Goal: Leave review/rating: Leave review/rating

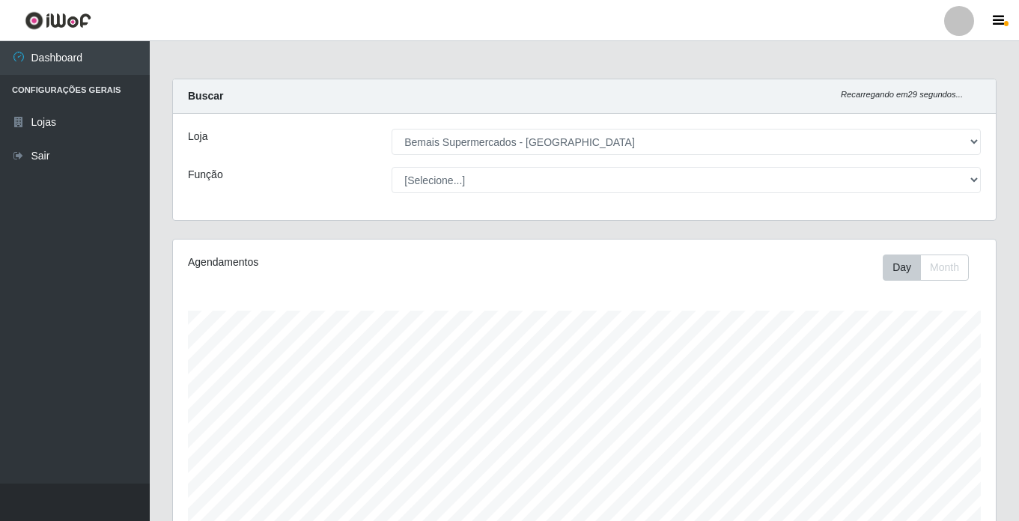
select select "250"
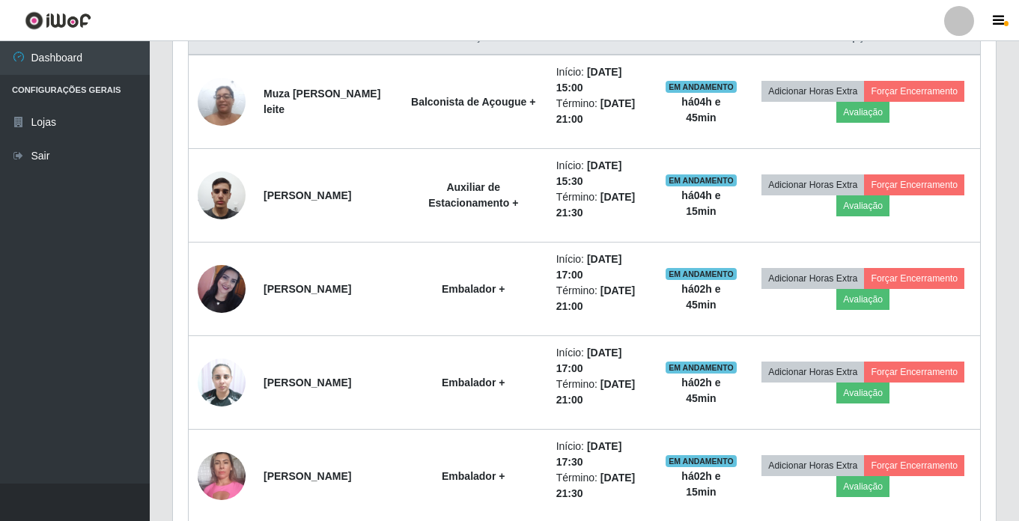
scroll to position [544, 0]
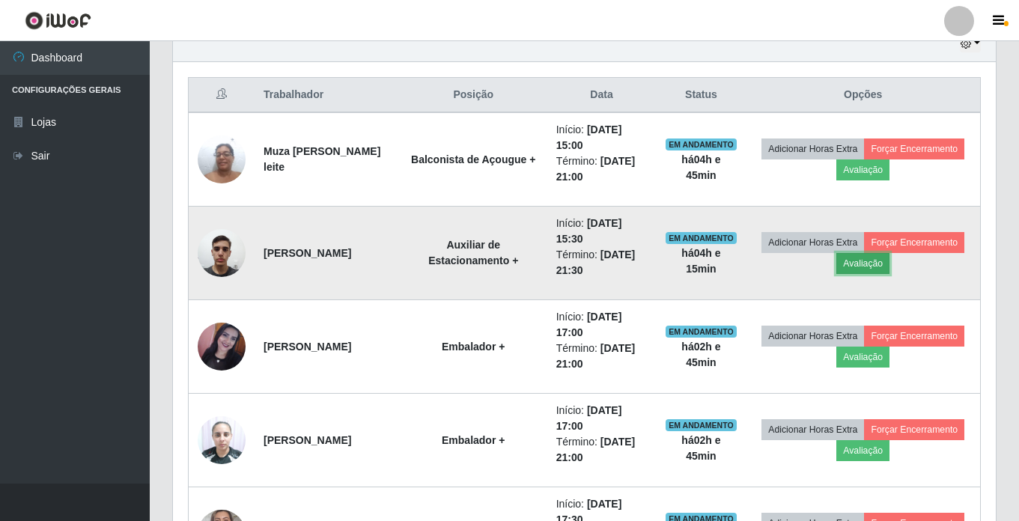
click at [890, 264] on button "Avaliação" at bounding box center [862, 263] width 53 height 21
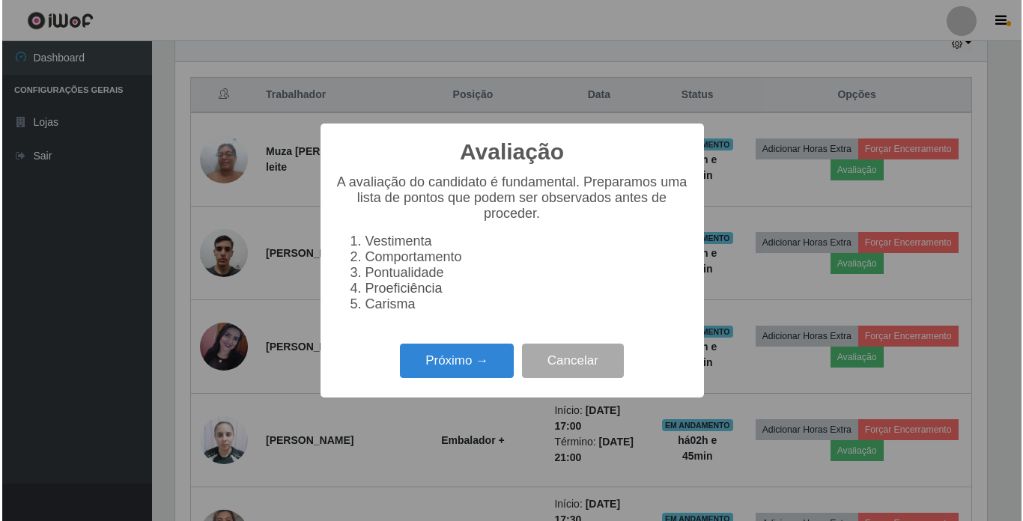
scroll to position [311, 815]
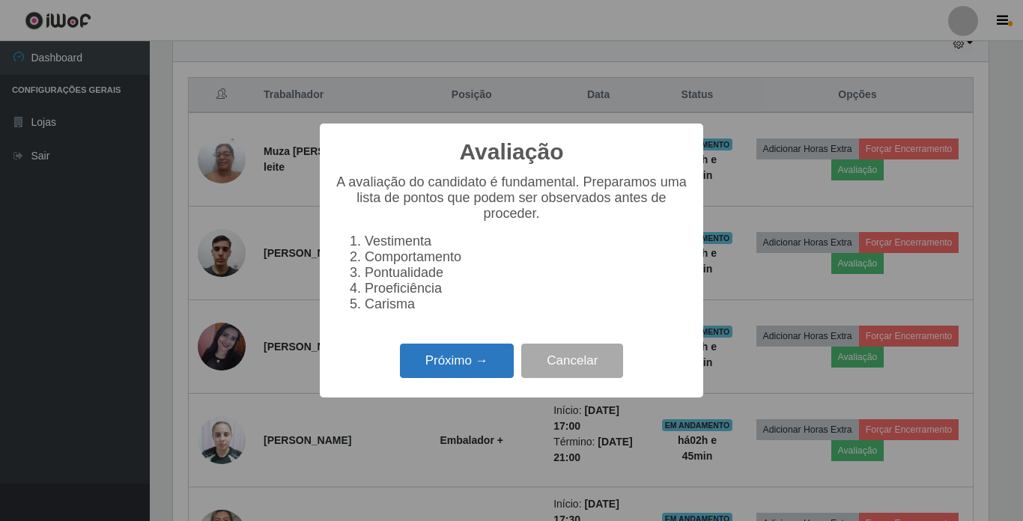
click at [447, 373] on button "Próximo →" at bounding box center [457, 361] width 114 height 35
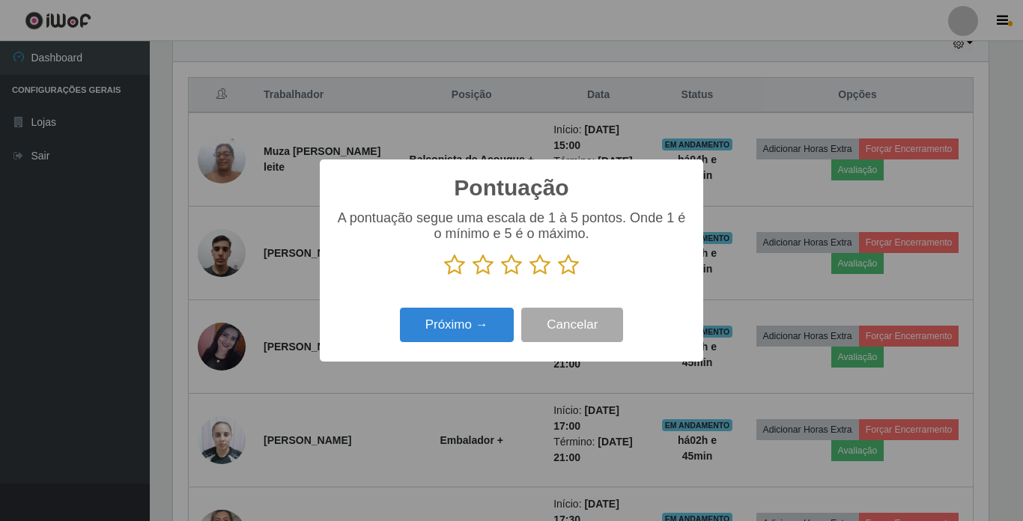
scroll to position [748539, 748035]
drag, startPoint x: 454, startPoint y: 264, endPoint x: 456, endPoint y: 282, distance: 18.9
click at [453, 264] on icon at bounding box center [454, 265] width 21 height 22
click at [444, 276] on input "radio" at bounding box center [444, 276] width 0 height 0
click at [466, 322] on button "Próximo →" at bounding box center [457, 325] width 114 height 35
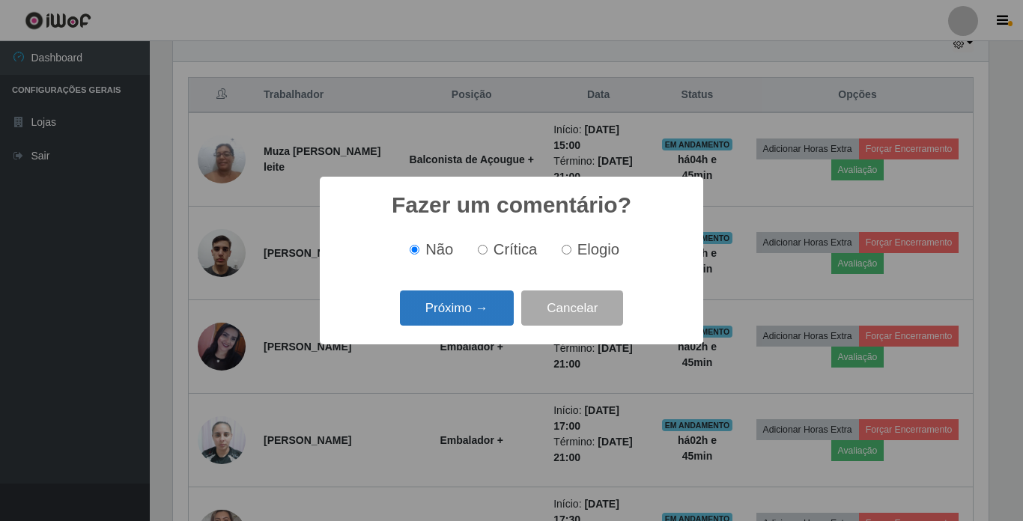
click at [470, 312] on button "Próximo →" at bounding box center [457, 308] width 114 height 35
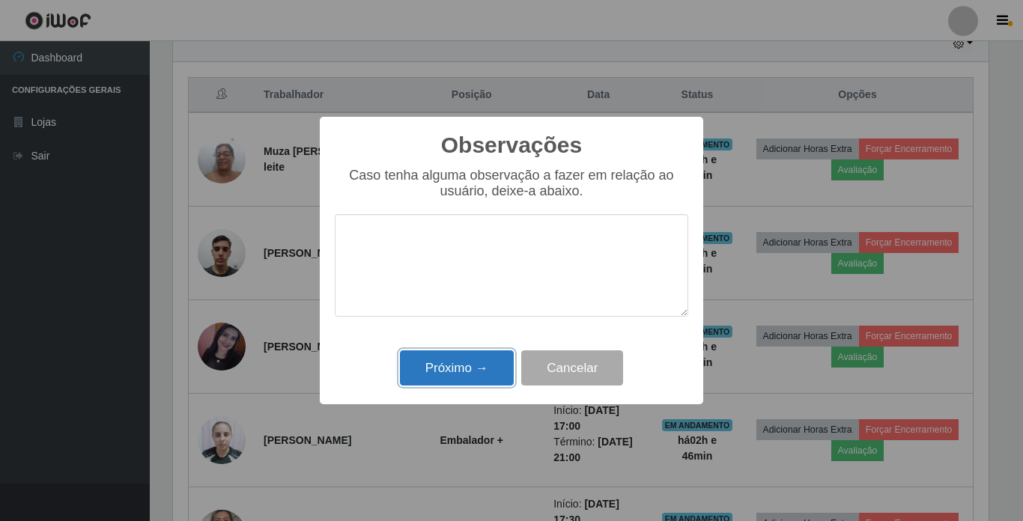
click at [446, 365] on button "Próximo →" at bounding box center [457, 367] width 114 height 35
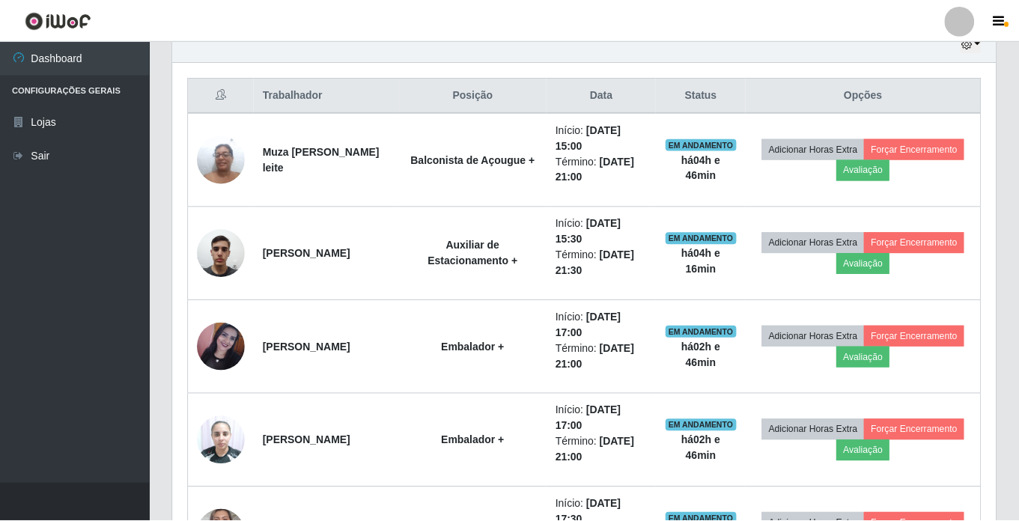
scroll to position [311, 823]
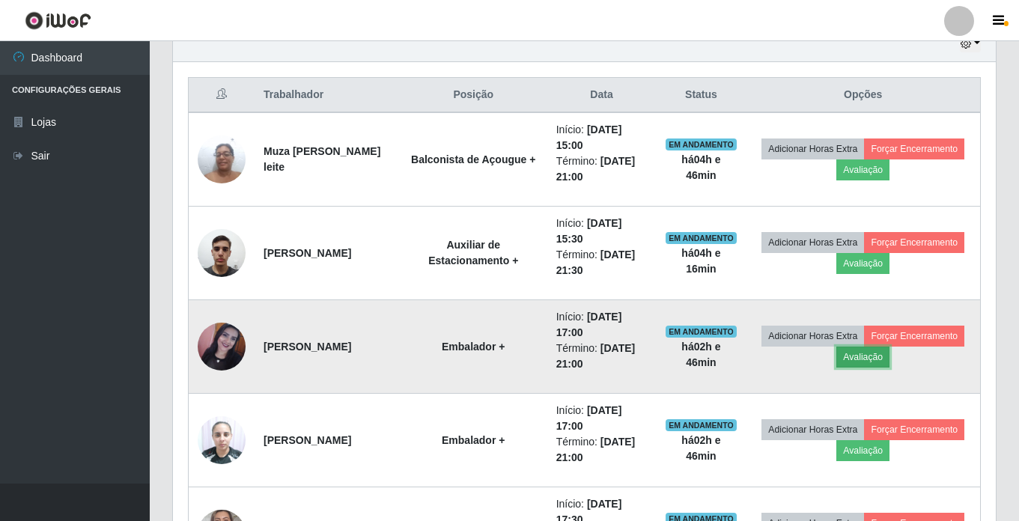
click at [890, 358] on button "Avaliação" at bounding box center [862, 357] width 53 height 21
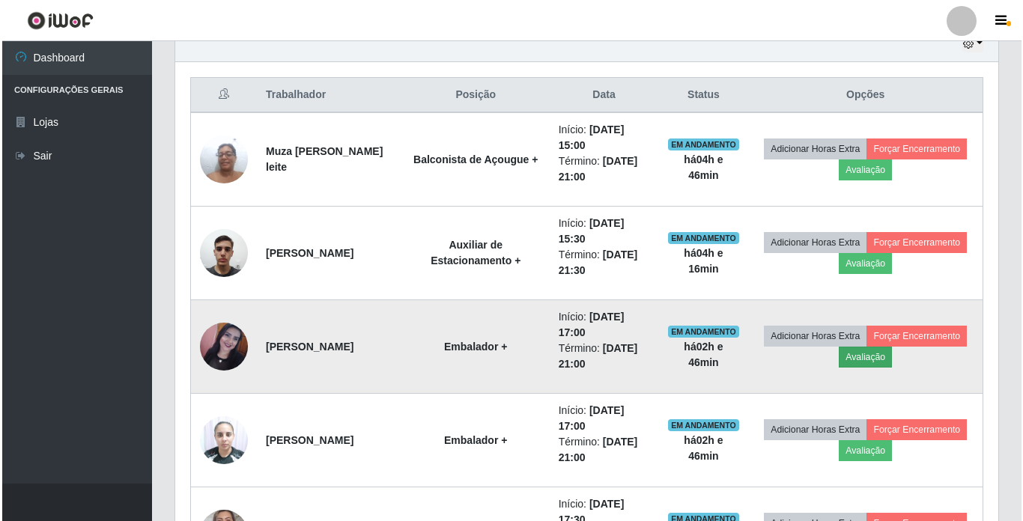
scroll to position [311, 815]
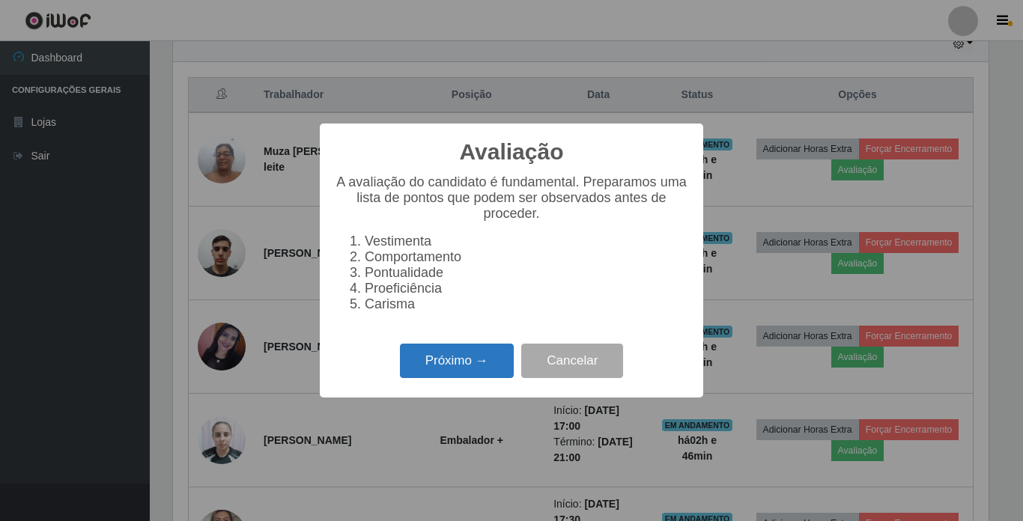
click at [452, 371] on button "Próximo →" at bounding box center [457, 361] width 114 height 35
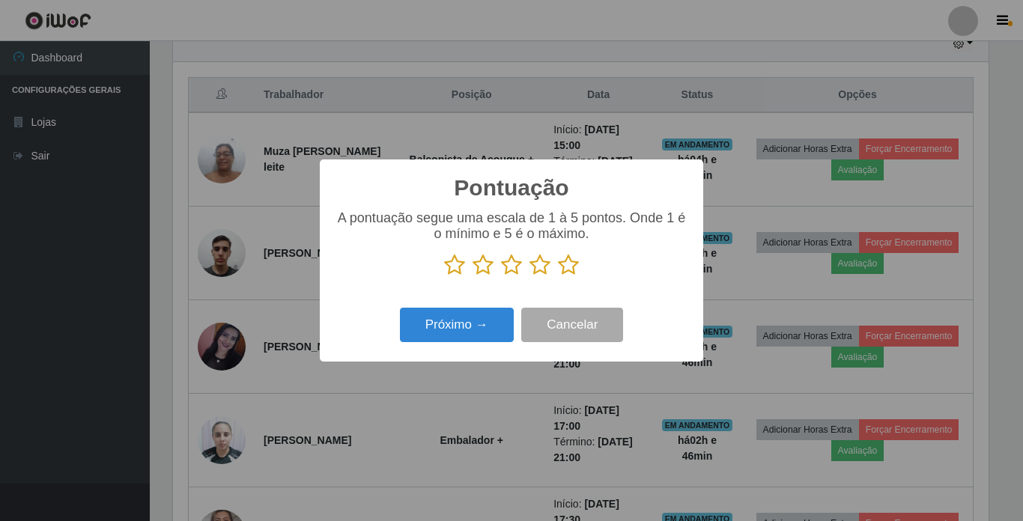
click at [482, 269] on icon at bounding box center [483, 265] width 21 height 22
click at [473, 276] on input "radio" at bounding box center [473, 276] width 0 height 0
click at [461, 328] on button "Próximo →" at bounding box center [457, 325] width 114 height 35
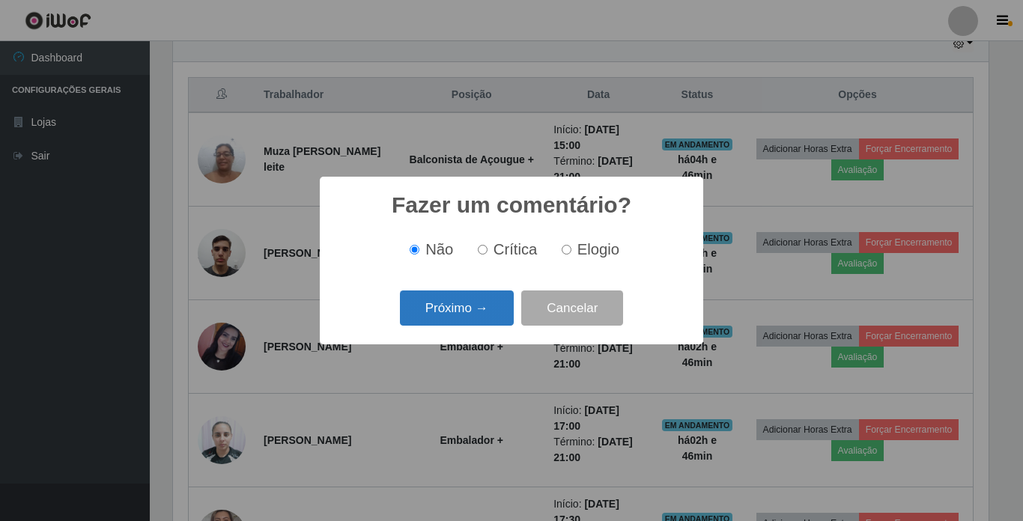
click at [451, 306] on button "Próximo →" at bounding box center [457, 308] width 114 height 35
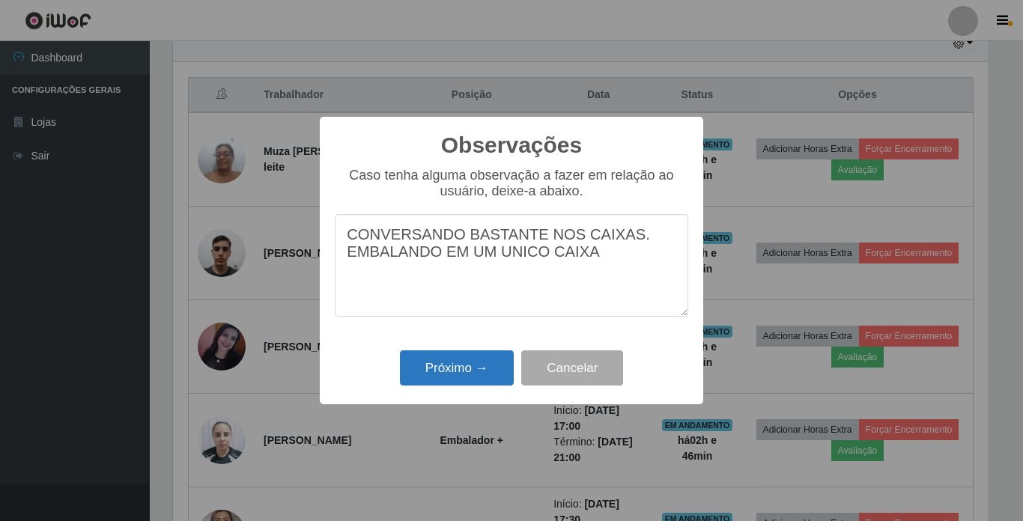
type textarea "CONVERSANDO BASTANTE NOS CAIXAS. EMBALANDO EM UM UNICO CAIXA"
click at [455, 366] on button "Próximo →" at bounding box center [457, 367] width 114 height 35
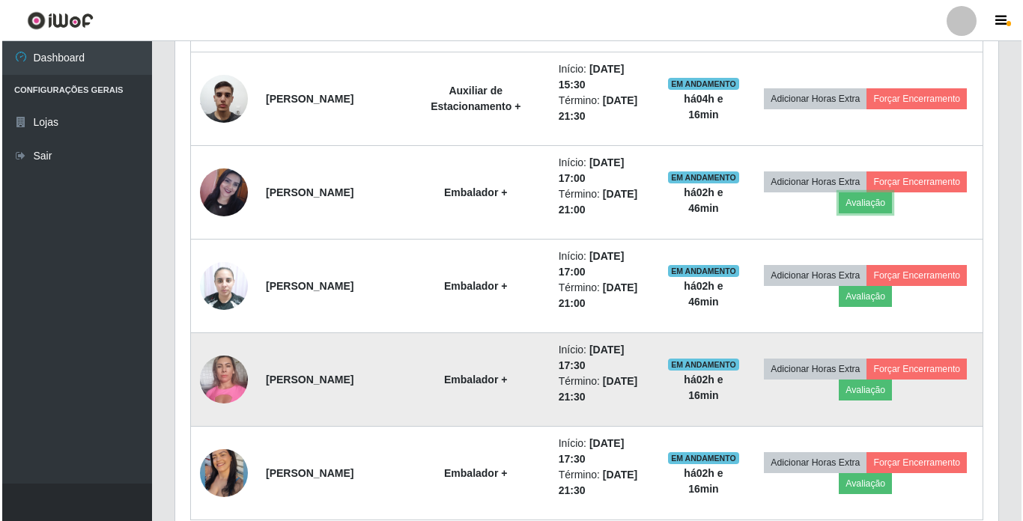
scroll to position [768, 0]
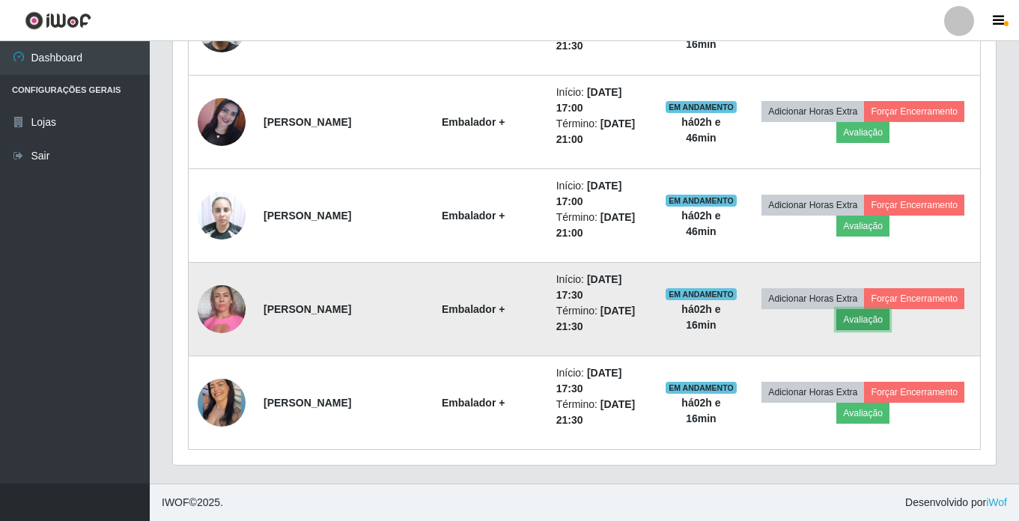
click at [890, 322] on button "Avaliação" at bounding box center [862, 319] width 53 height 21
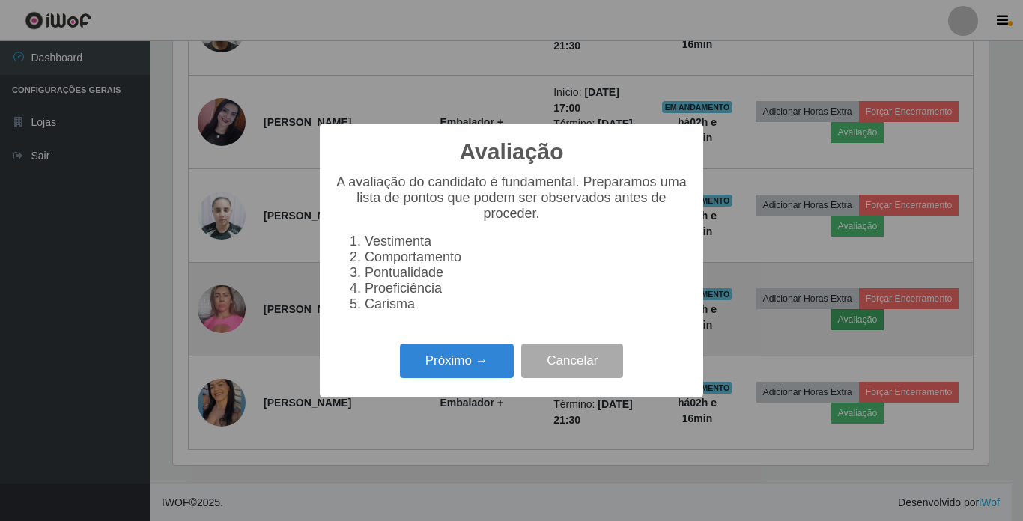
scroll to position [311, 815]
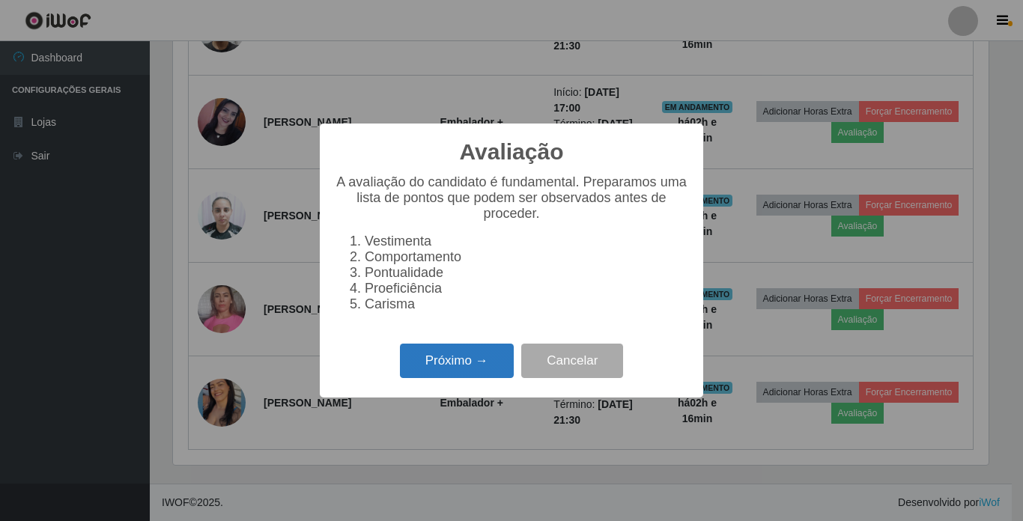
click at [441, 368] on button "Próximo →" at bounding box center [457, 361] width 114 height 35
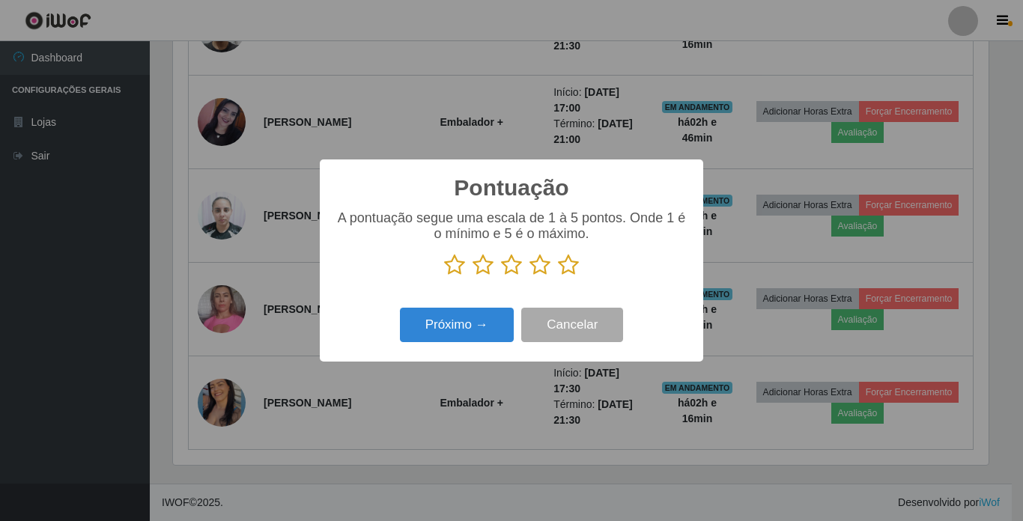
click at [564, 270] on icon at bounding box center [568, 265] width 21 height 22
click at [558, 276] on input "radio" at bounding box center [558, 276] width 0 height 0
click at [487, 312] on button "Próximo →" at bounding box center [457, 325] width 114 height 35
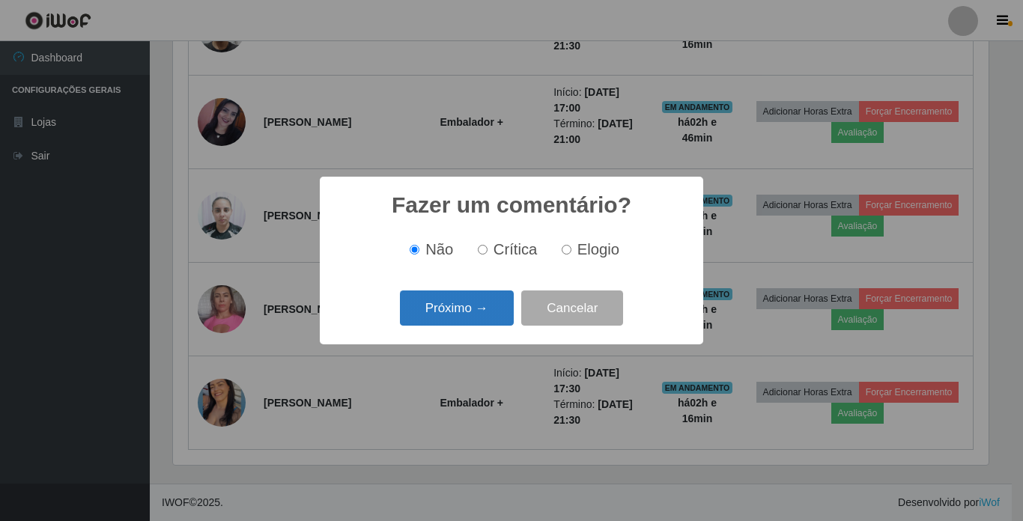
click at [474, 313] on button "Próximo →" at bounding box center [457, 308] width 114 height 35
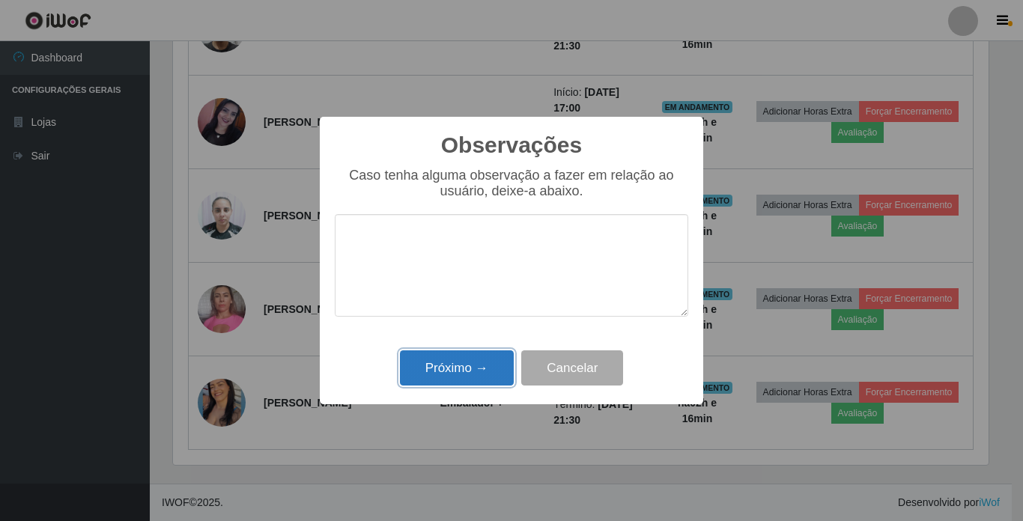
click at [462, 371] on button "Próximo →" at bounding box center [457, 367] width 114 height 35
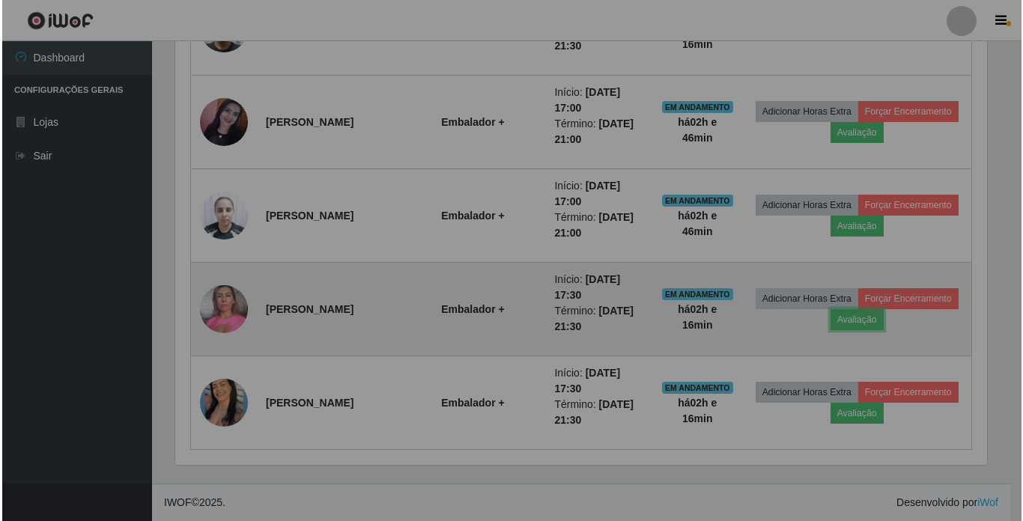
scroll to position [311, 823]
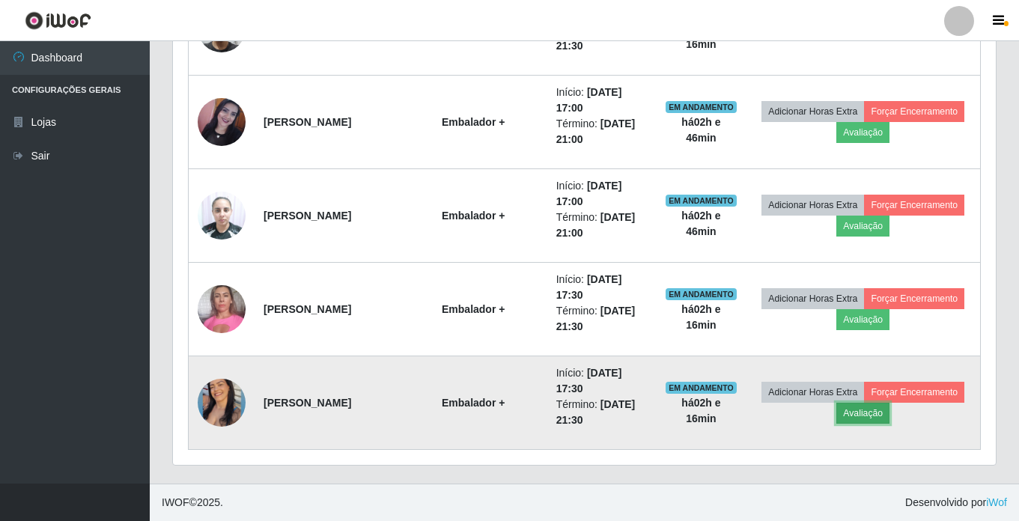
click at [890, 410] on button "Avaliação" at bounding box center [862, 413] width 53 height 21
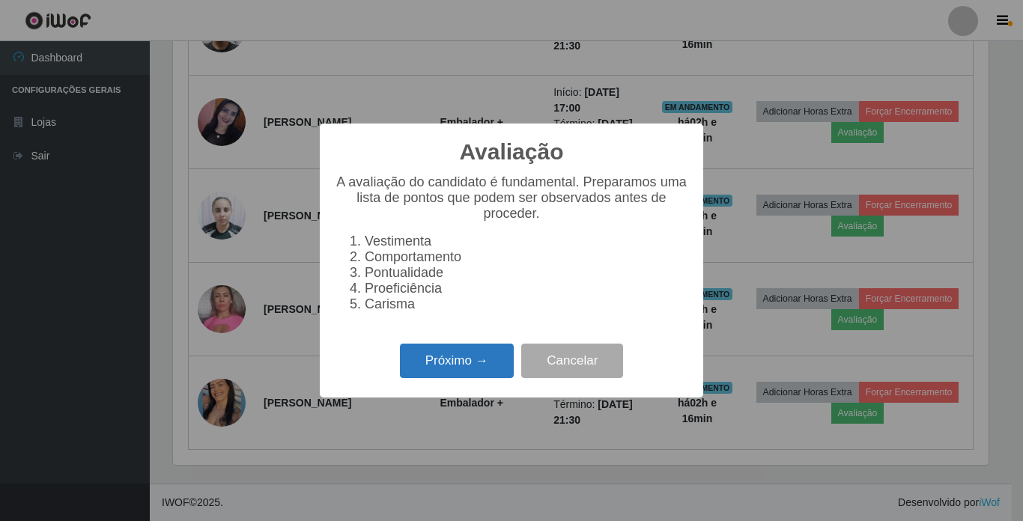
click at [477, 369] on button "Próximo →" at bounding box center [457, 361] width 114 height 35
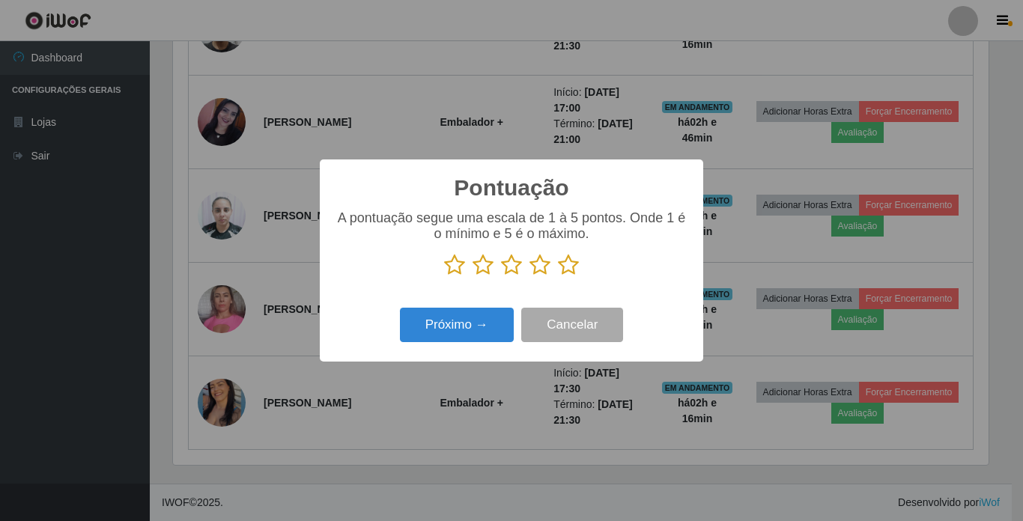
scroll to position [748539, 748035]
click at [570, 270] on icon at bounding box center [568, 265] width 21 height 22
click at [558, 276] on input "radio" at bounding box center [558, 276] width 0 height 0
click at [444, 320] on button "Próximo →" at bounding box center [457, 325] width 114 height 35
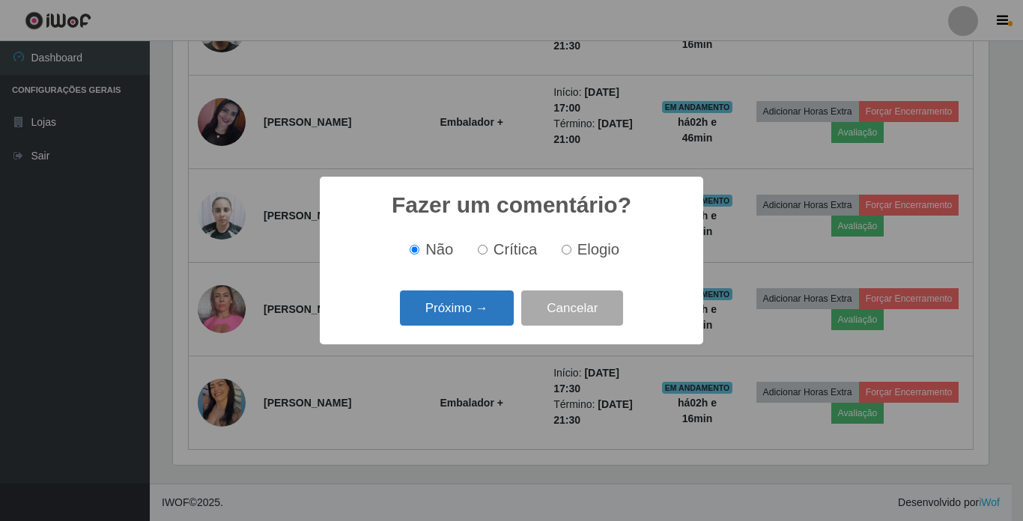
click at [437, 315] on button "Próximo →" at bounding box center [457, 308] width 114 height 35
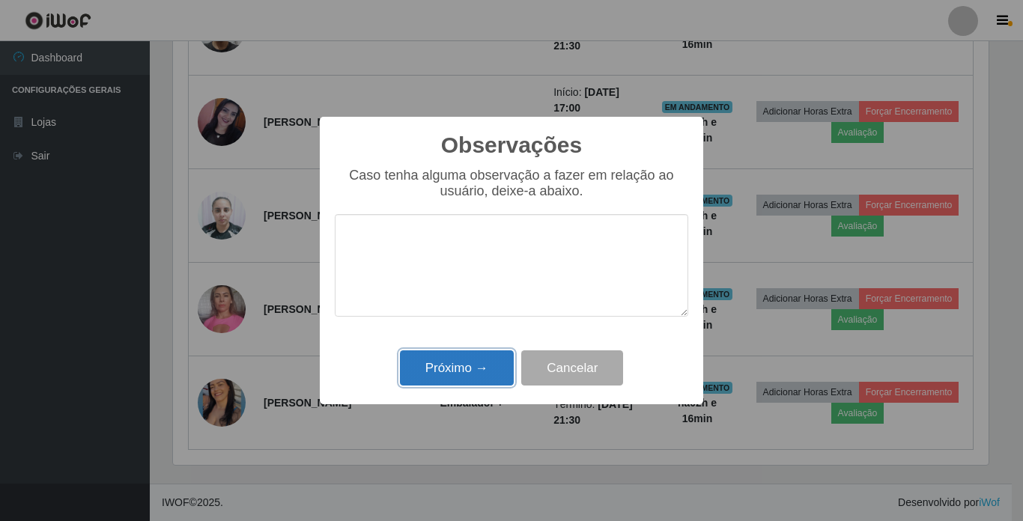
click at [431, 365] on button "Próximo →" at bounding box center [457, 367] width 114 height 35
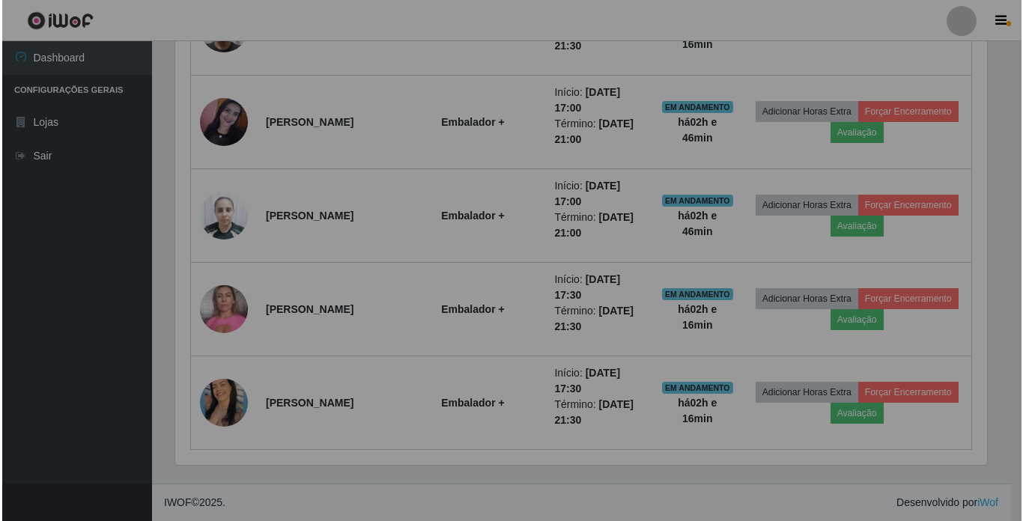
scroll to position [311, 823]
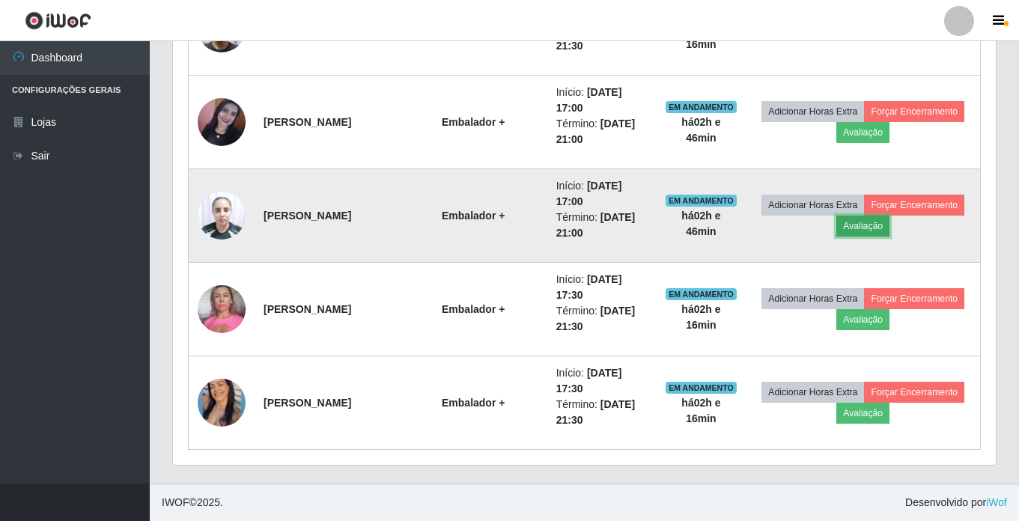
click at [890, 222] on button "Avaliação" at bounding box center [862, 226] width 53 height 21
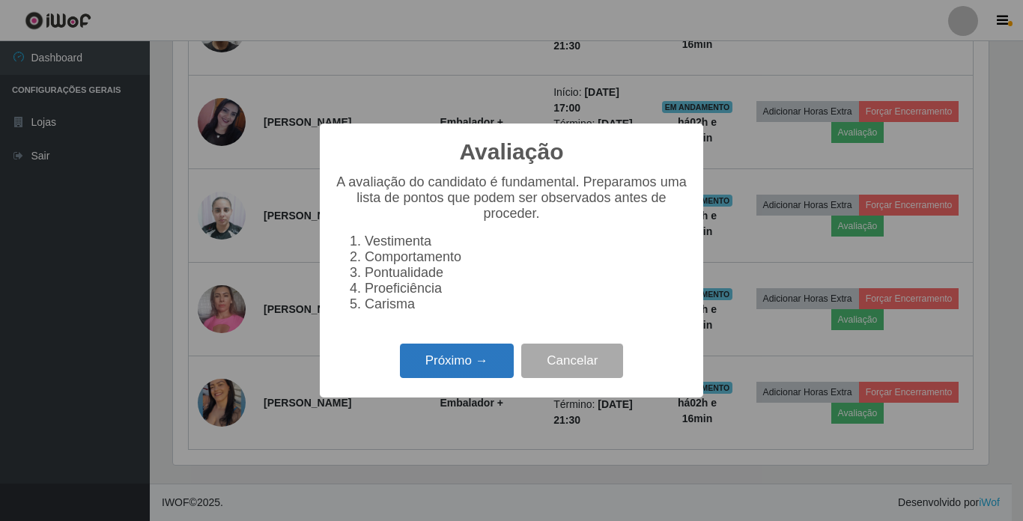
click at [450, 370] on button "Próximo →" at bounding box center [457, 361] width 114 height 35
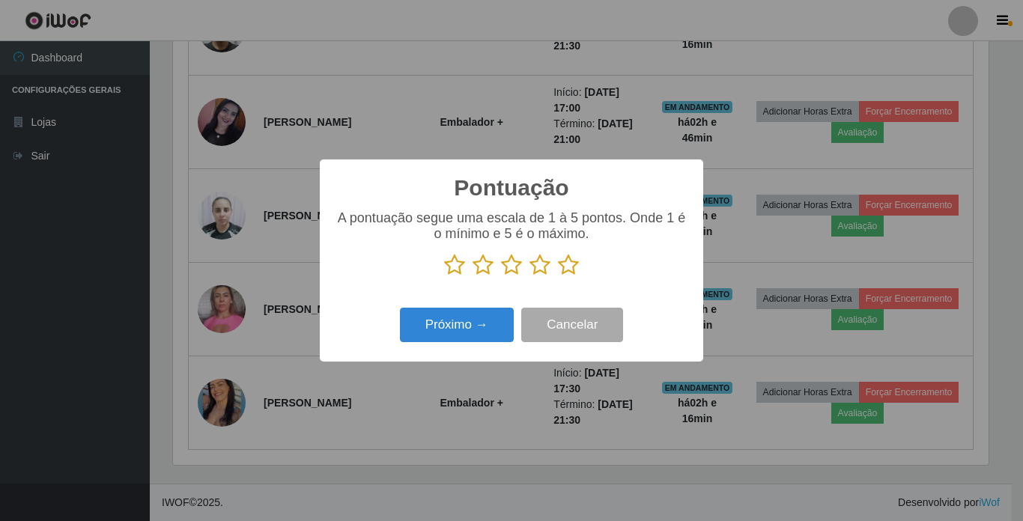
click at [508, 266] on icon at bounding box center [511, 265] width 21 height 22
click at [501, 276] on input "radio" at bounding box center [501, 276] width 0 height 0
click at [479, 321] on button "Próximo →" at bounding box center [457, 325] width 114 height 35
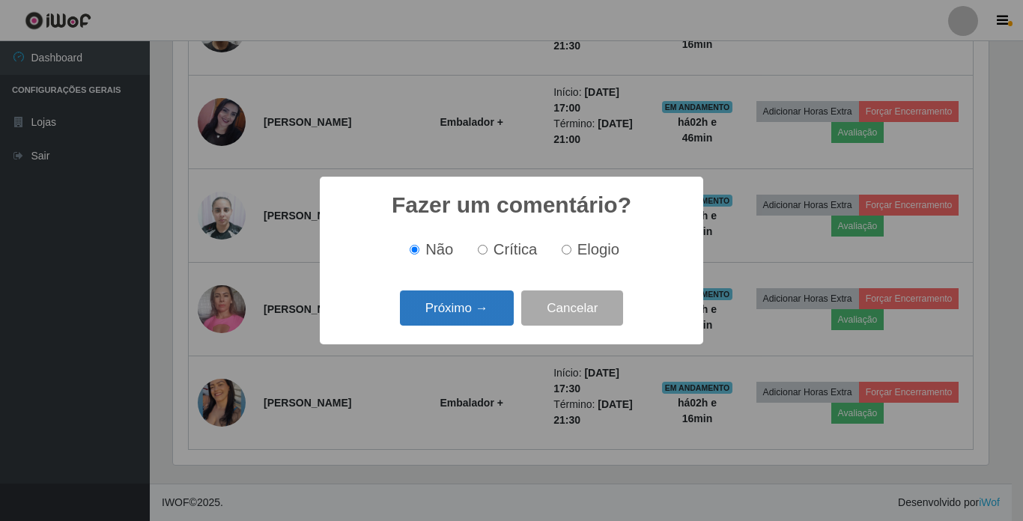
click at [473, 309] on button "Próximo →" at bounding box center [457, 308] width 114 height 35
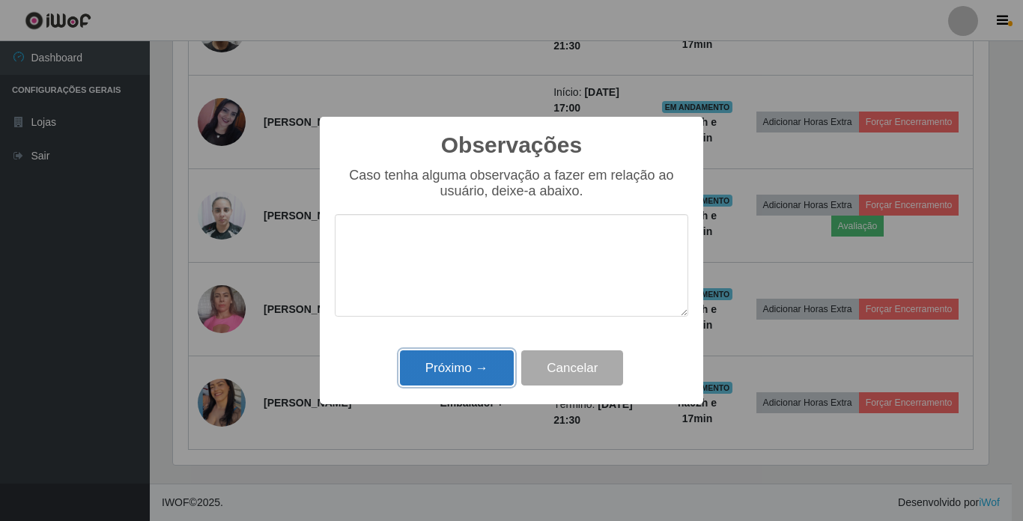
click at [467, 366] on button "Próximo →" at bounding box center [457, 367] width 114 height 35
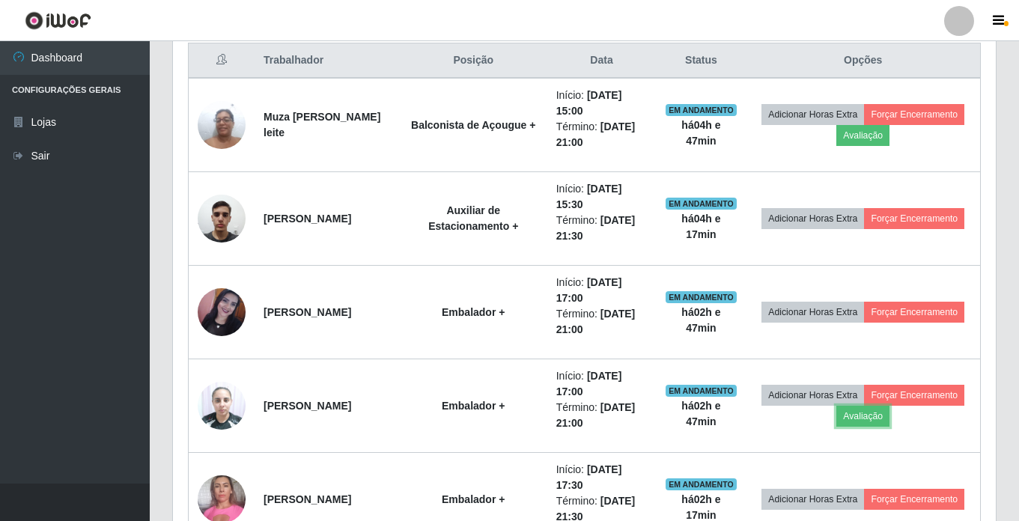
scroll to position [544, 0]
